Goal: Communication & Community: Participate in discussion

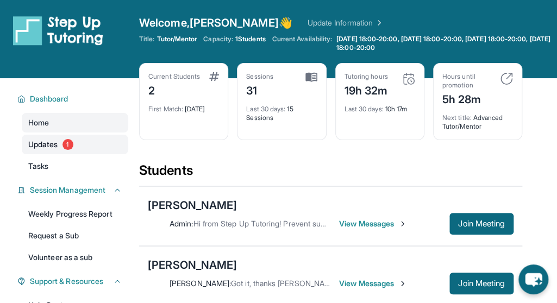
click at [38, 144] on span "Updates" at bounding box center [43, 144] width 30 height 11
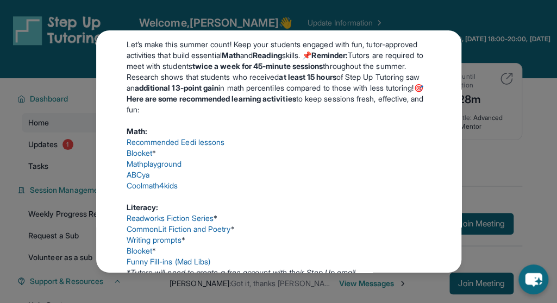
scroll to position [272, 0]
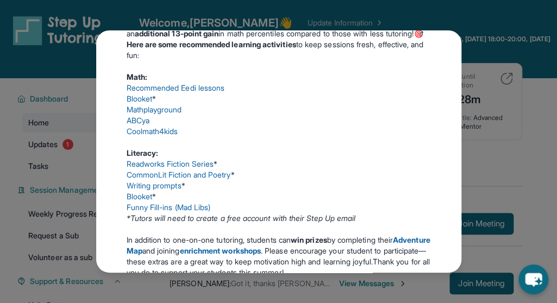
click at [499, 144] on div "Updates [DATE] Happy [DATE]! Happy [DATE] from Step-Up Tutoring! If you're sche…" at bounding box center [278, 151] width 557 height 303
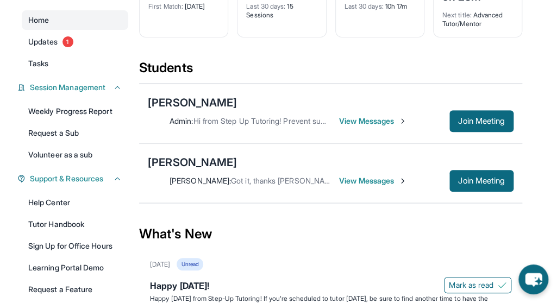
scroll to position [109, 0]
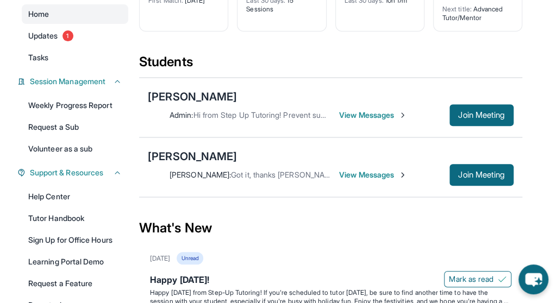
click at [362, 111] on span "View Messages" at bounding box center [373, 115] width 68 height 11
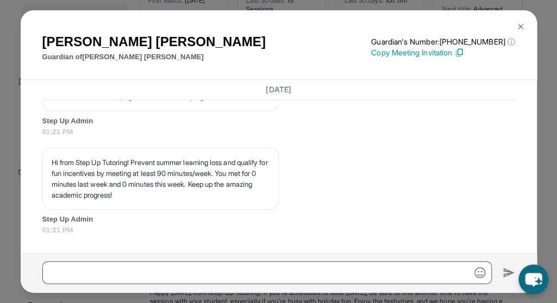
scroll to position [9994, 0]
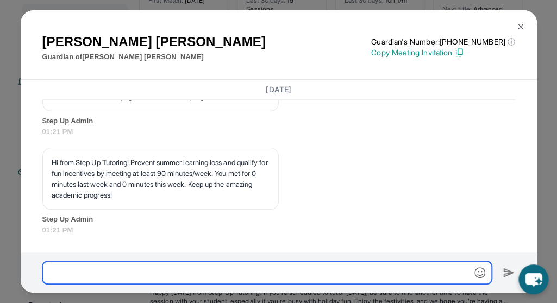
click at [54, 271] on input "text" at bounding box center [266, 272] width 449 height 23
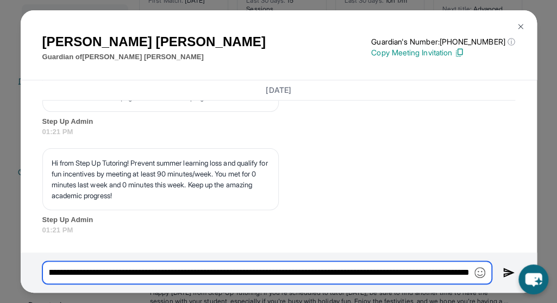
scroll to position [0, 1373]
type input "**********"
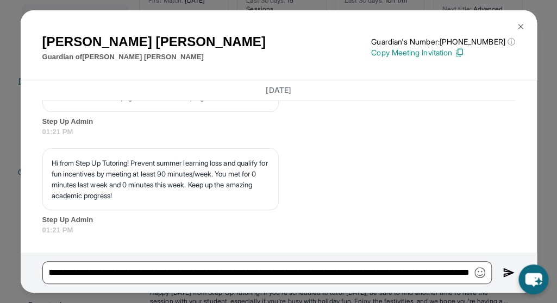
scroll to position [0, 0]
click at [505, 269] on img at bounding box center [508, 272] width 12 height 13
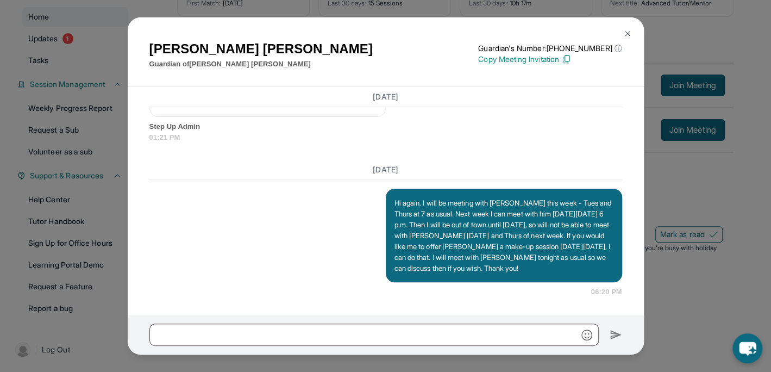
scroll to position [10104, 0]
click at [564, 32] on img at bounding box center [627, 33] width 9 height 9
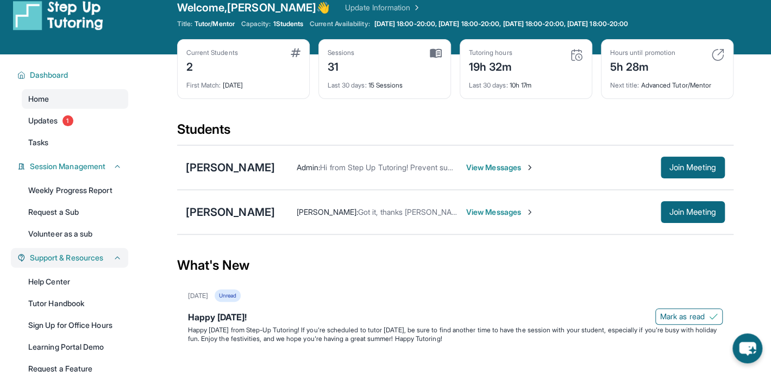
scroll to position [0, 0]
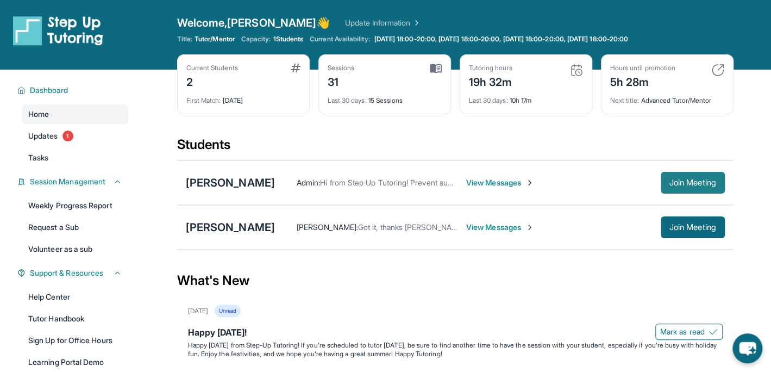
click at [564, 179] on span "Join Meeting" at bounding box center [692, 182] width 47 height 7
click at [479, 183] on span "View Messages" at bounding box center [500, 182] width 68 height 11
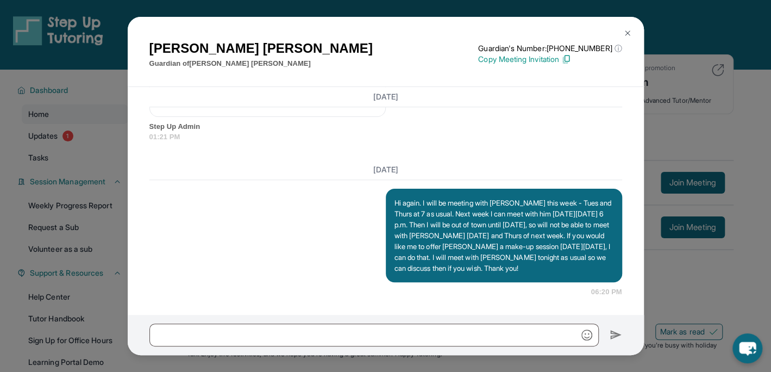
scroll to position [10104, 0]
click at [564, 34] on img at bounding box center [627, 33] width 9 height 9
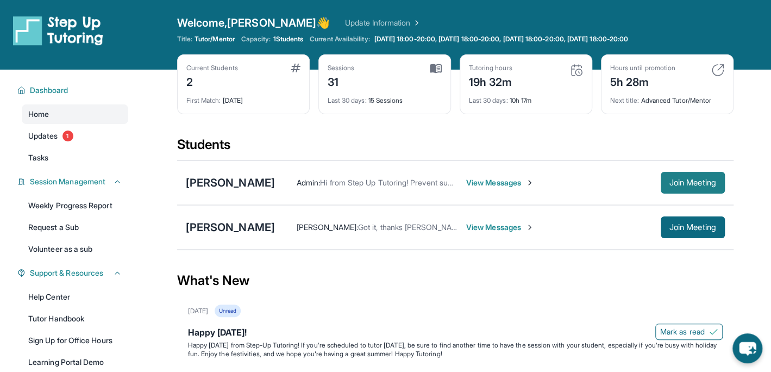
click at [564, 185] on span "Join Meeting" at bounding box center [692, 182] width 47 height 7
click at [490, 180] on span "View Messages" at bounding box center [500, 182] width 68 height 11
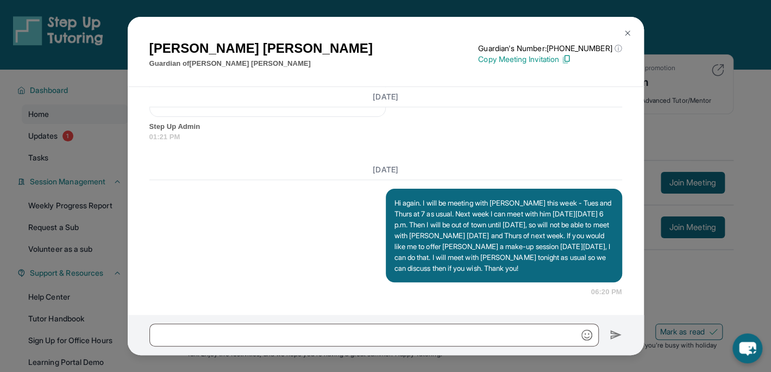
click at [564, 30] on img at bounding box center [627, 33] width 9 height 9
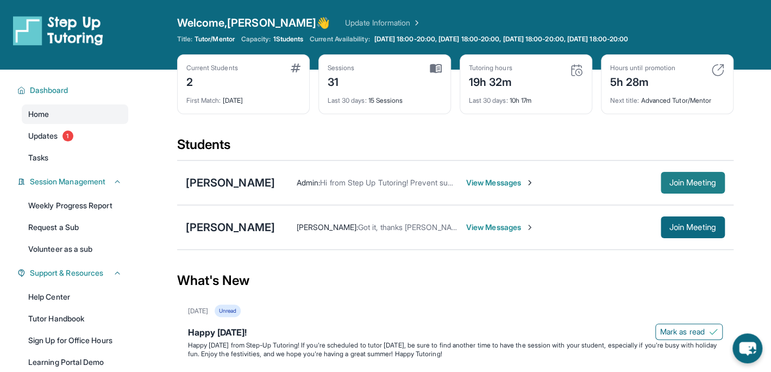
click at [564, 179] on span "Join Meeting" at bounding box center [692, 182] width 47 height 7
